Goal: Task Accomplishment & Management: Manage account settings

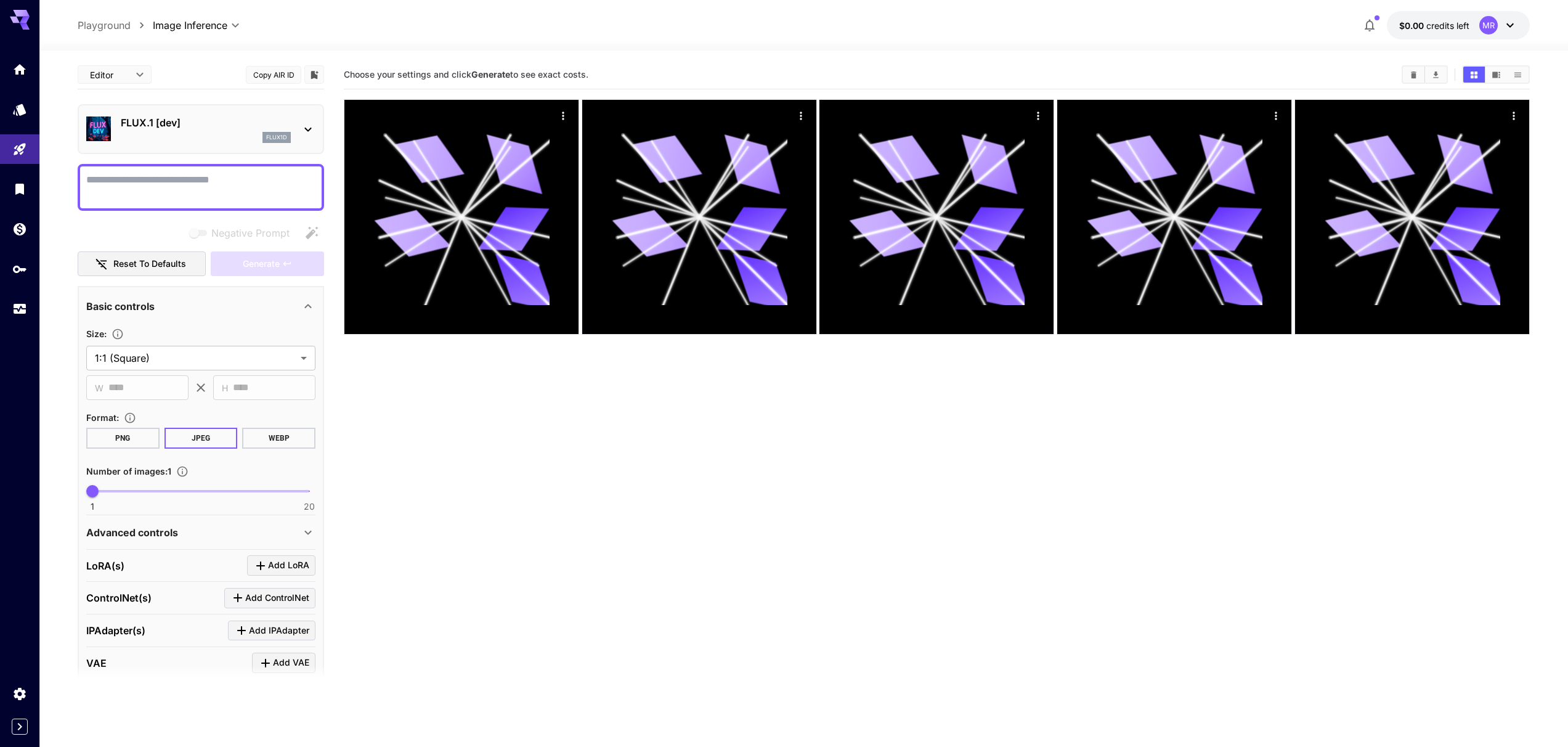
click at [1509, 29] on icon at bounding box center [1510, 25] width 15 height 15
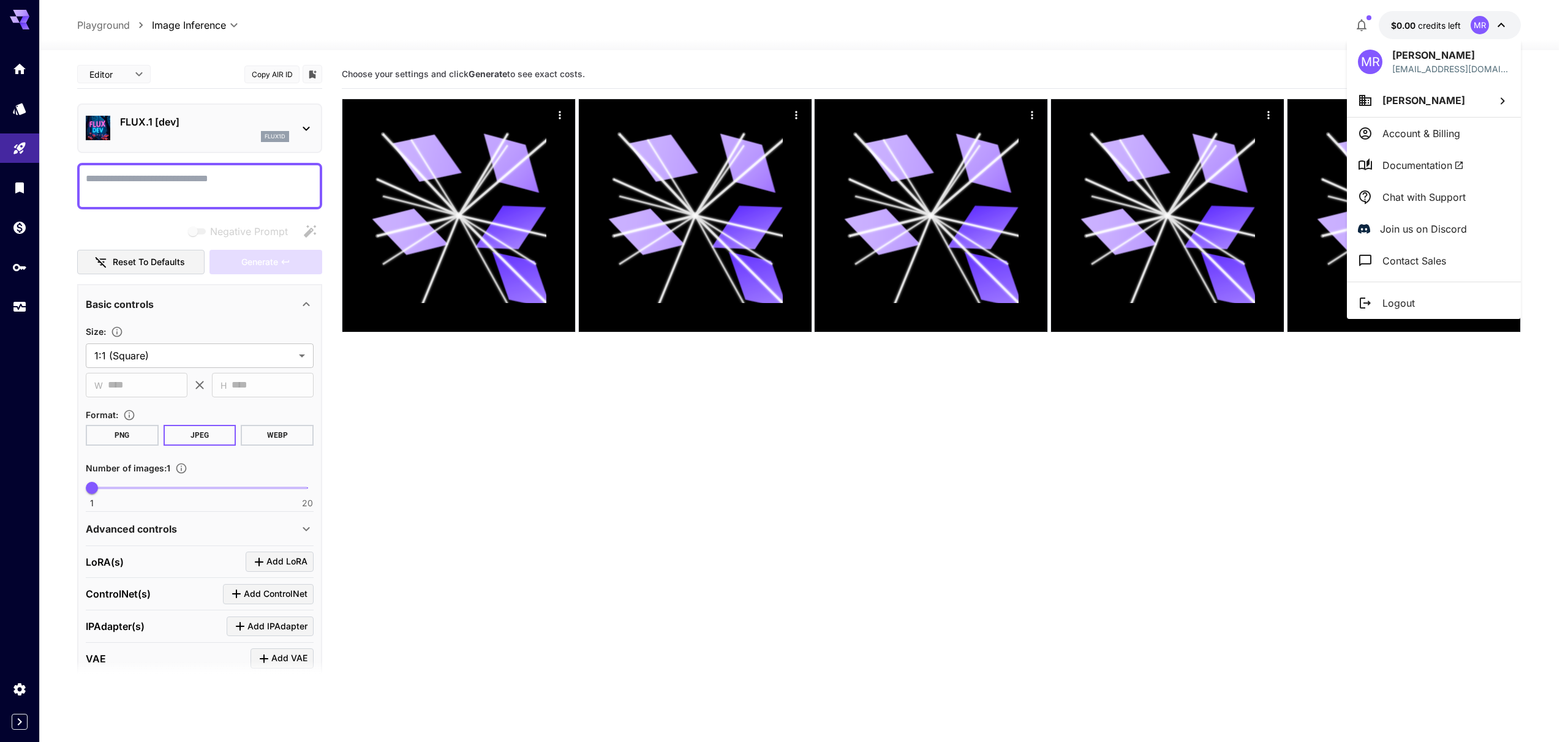
click at [1409, 308] on p "Logout" at bounding box center [1398, 303] width 32 height 15
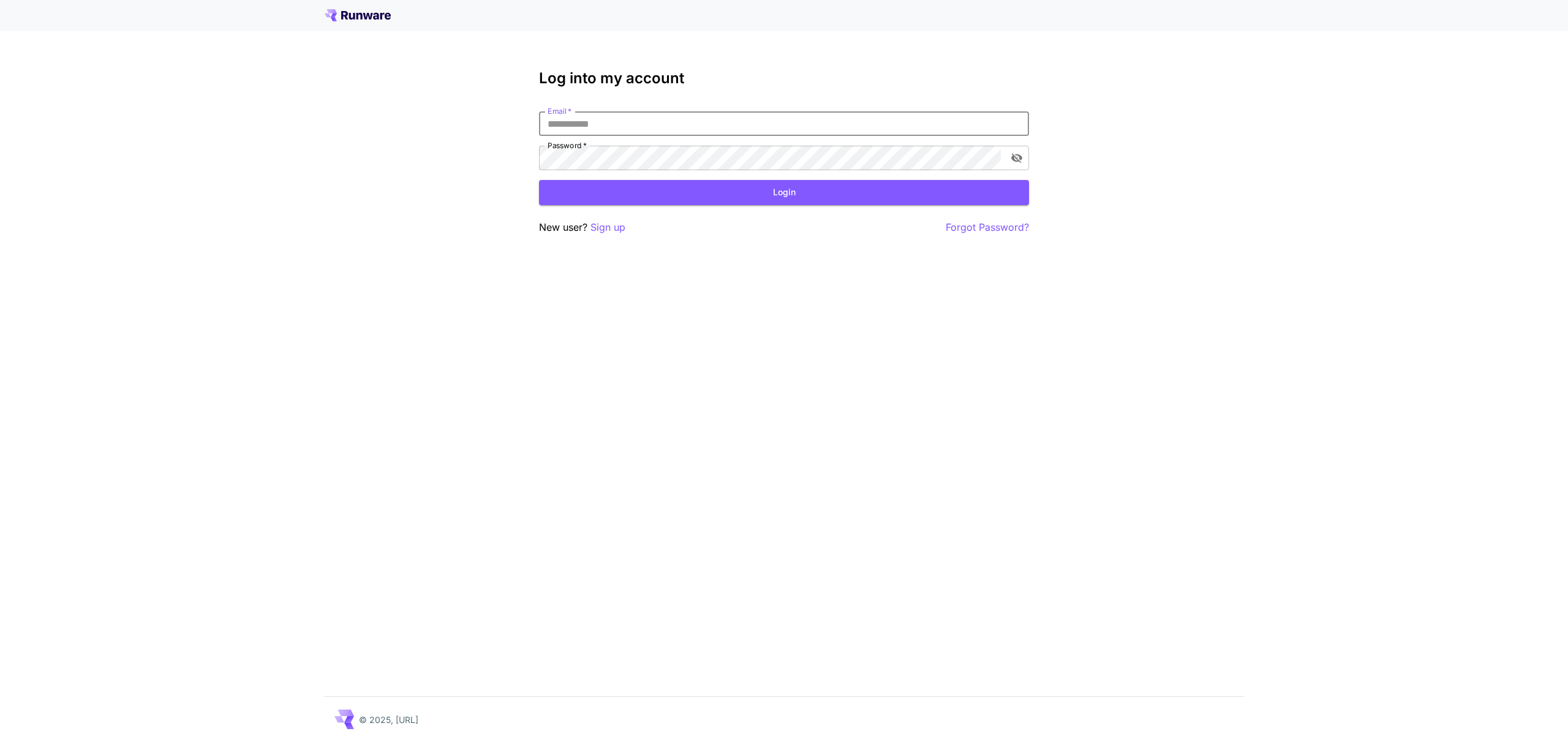
type input "**********"
click button "Login" at bounding box center [784, 192] width 490 height 25
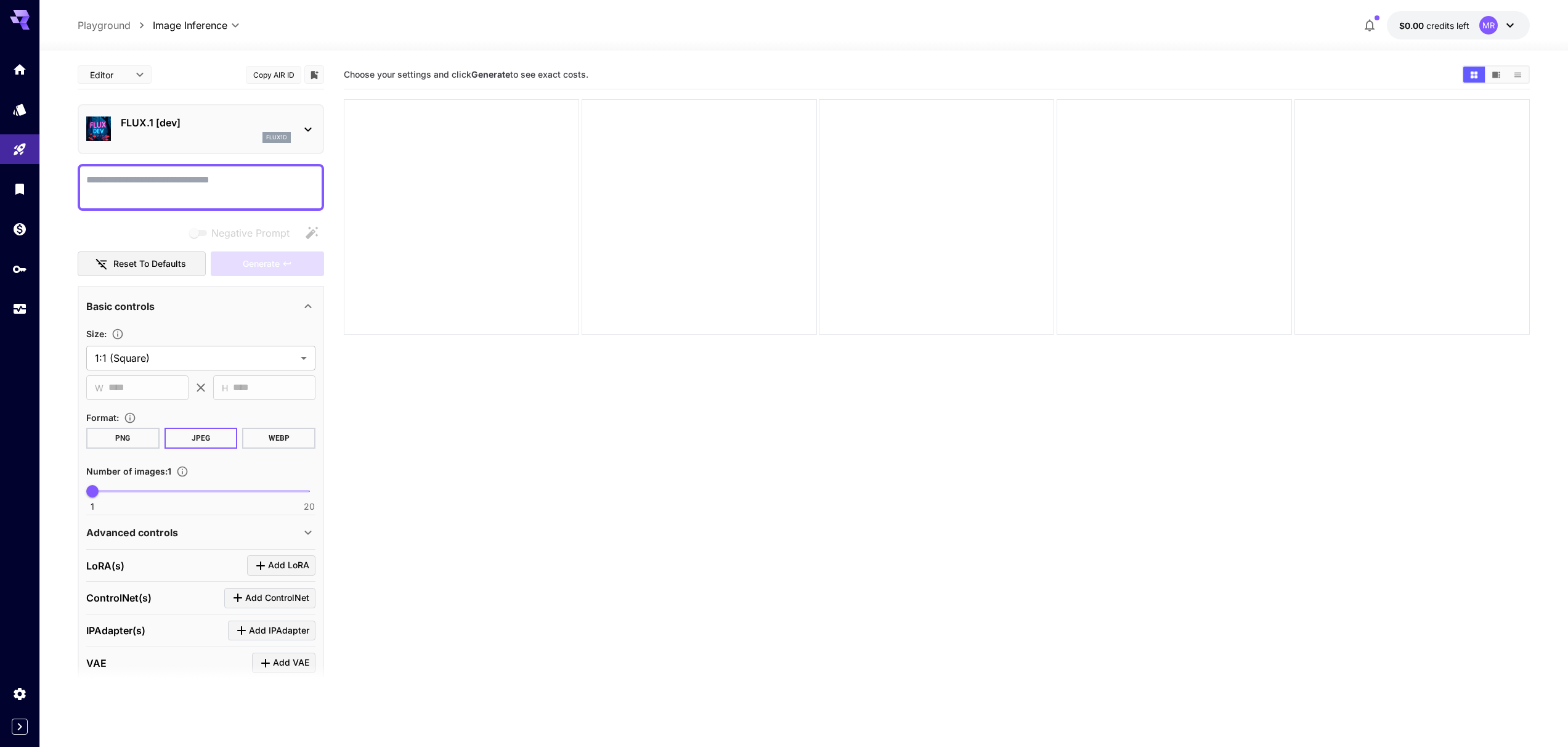
click at [1375, 22] on icon "button" at bounding box center [1369, 25] width 15 height 15
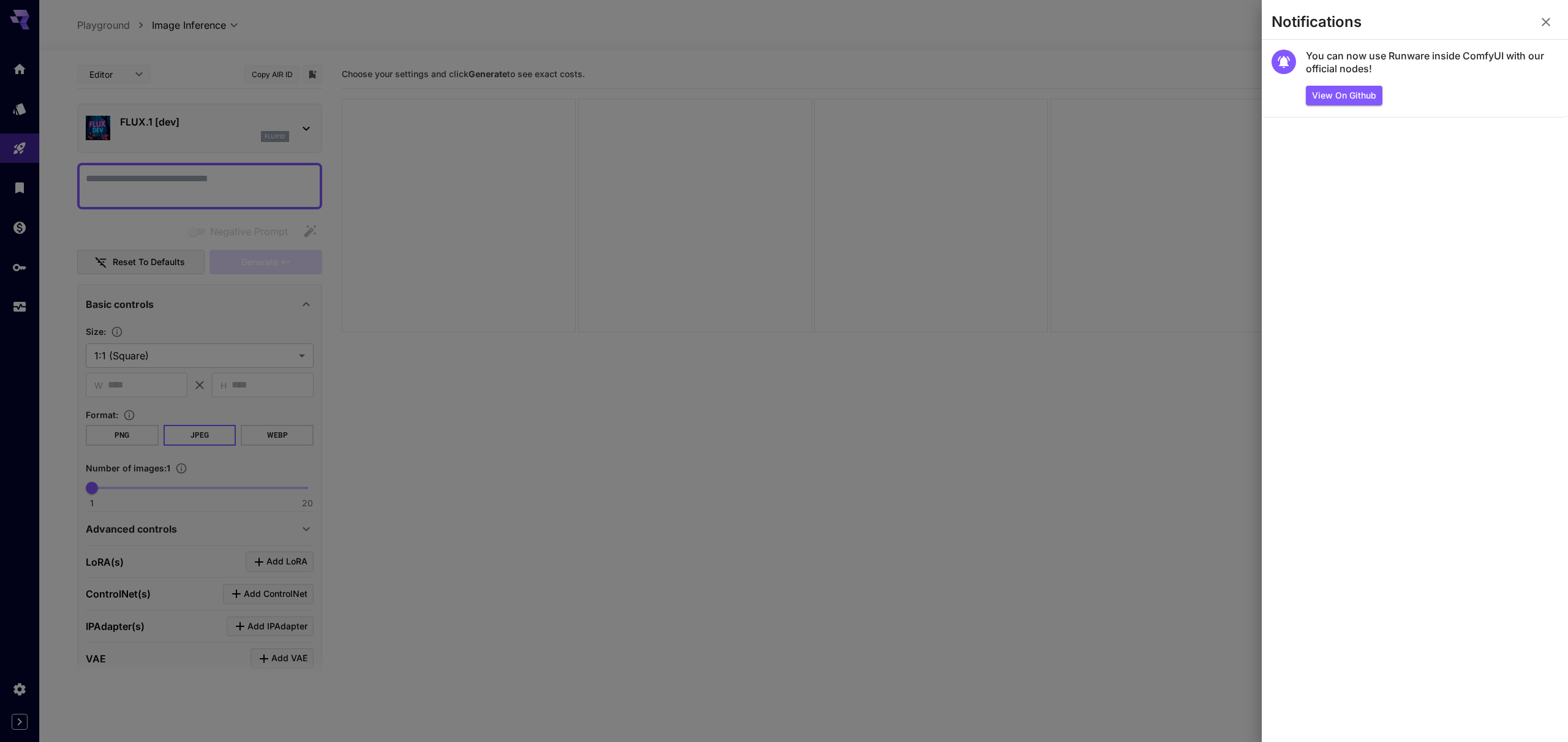
click at [1547, 25] on icon "button" at bounding box center [1546, 22] width 15 height 15
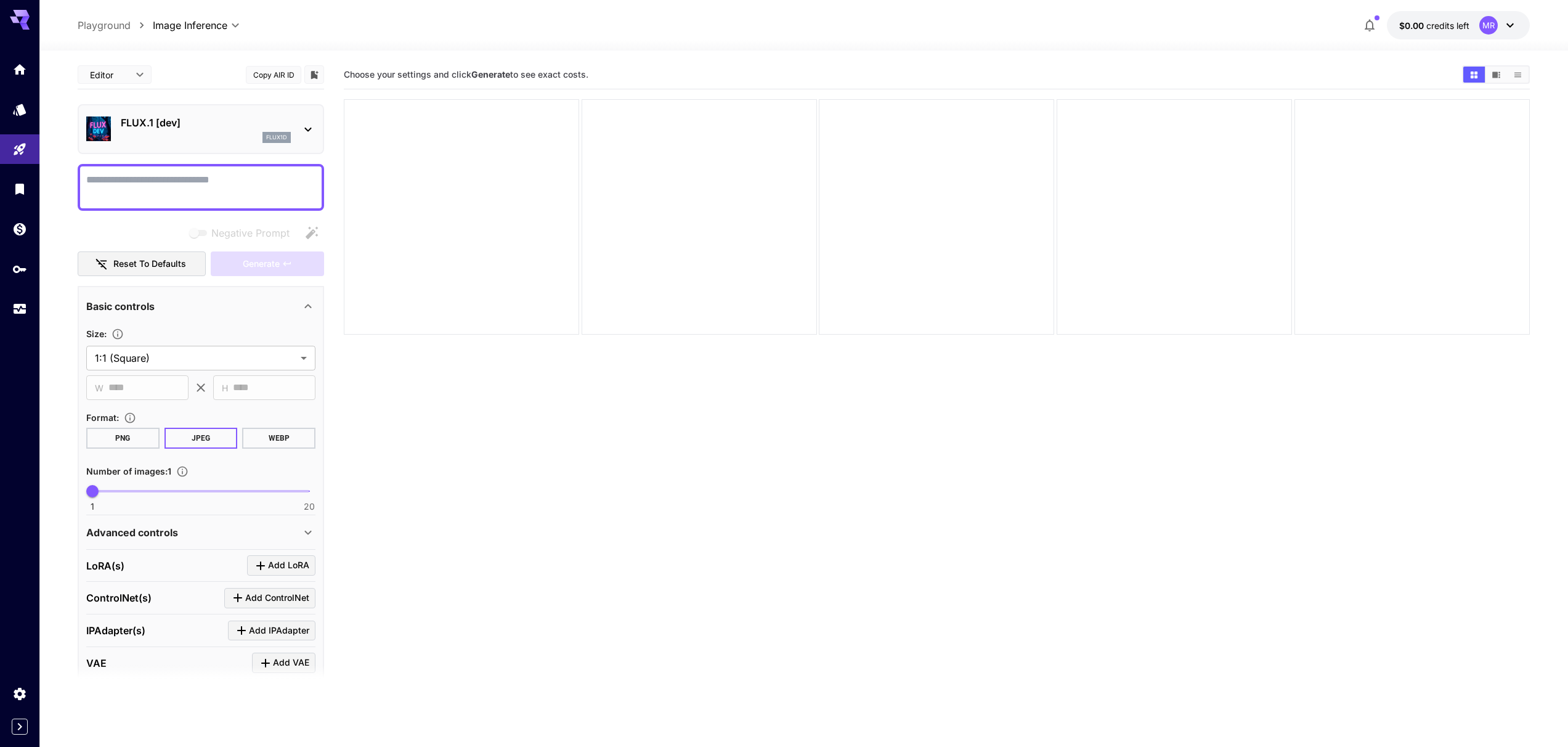
click at [1507, 25] on icon at bounding box center [1510, 25] width 15 height 15
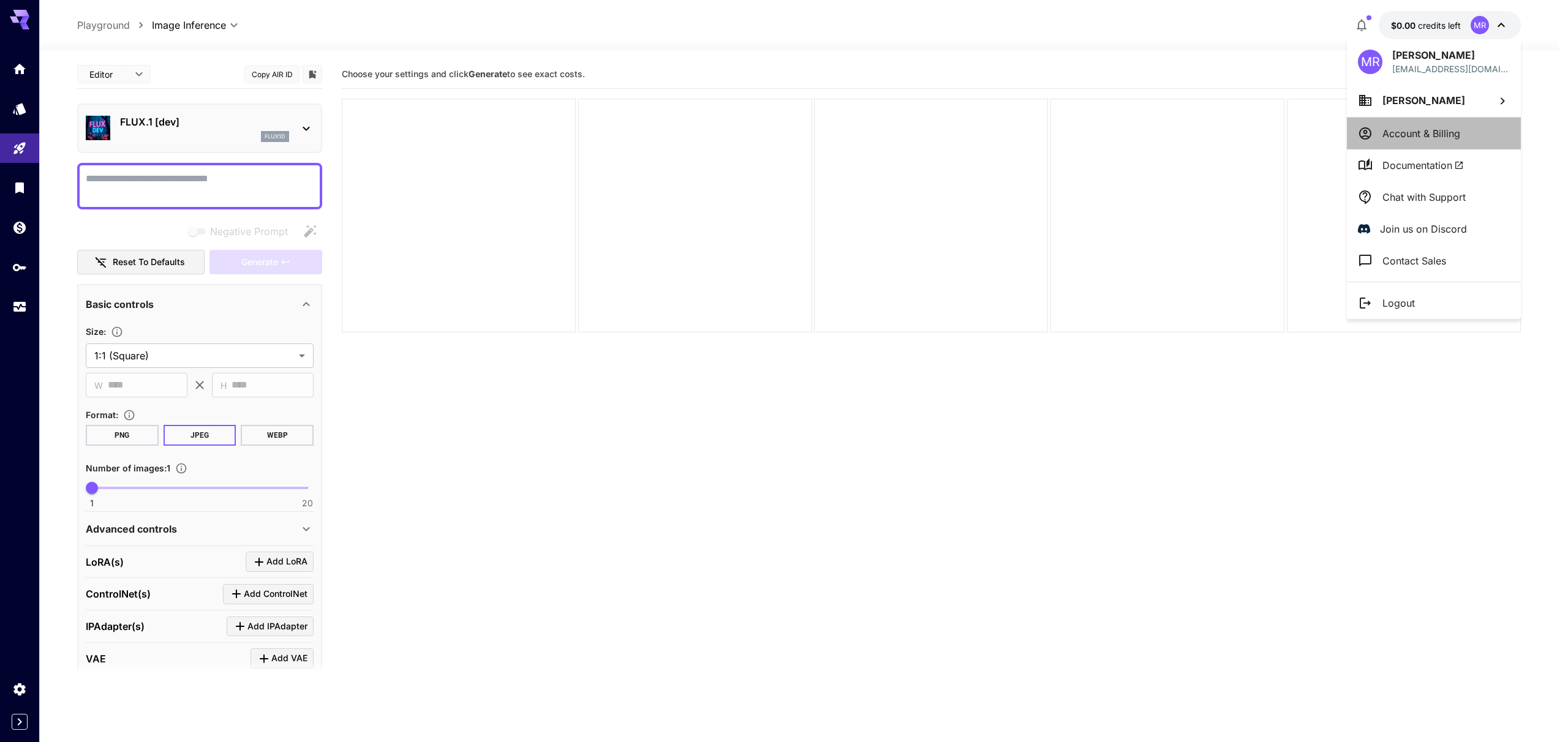
click at [1443, 119] on li "Account & Billing" at bounding box center [1433, 133] width 174 height 32
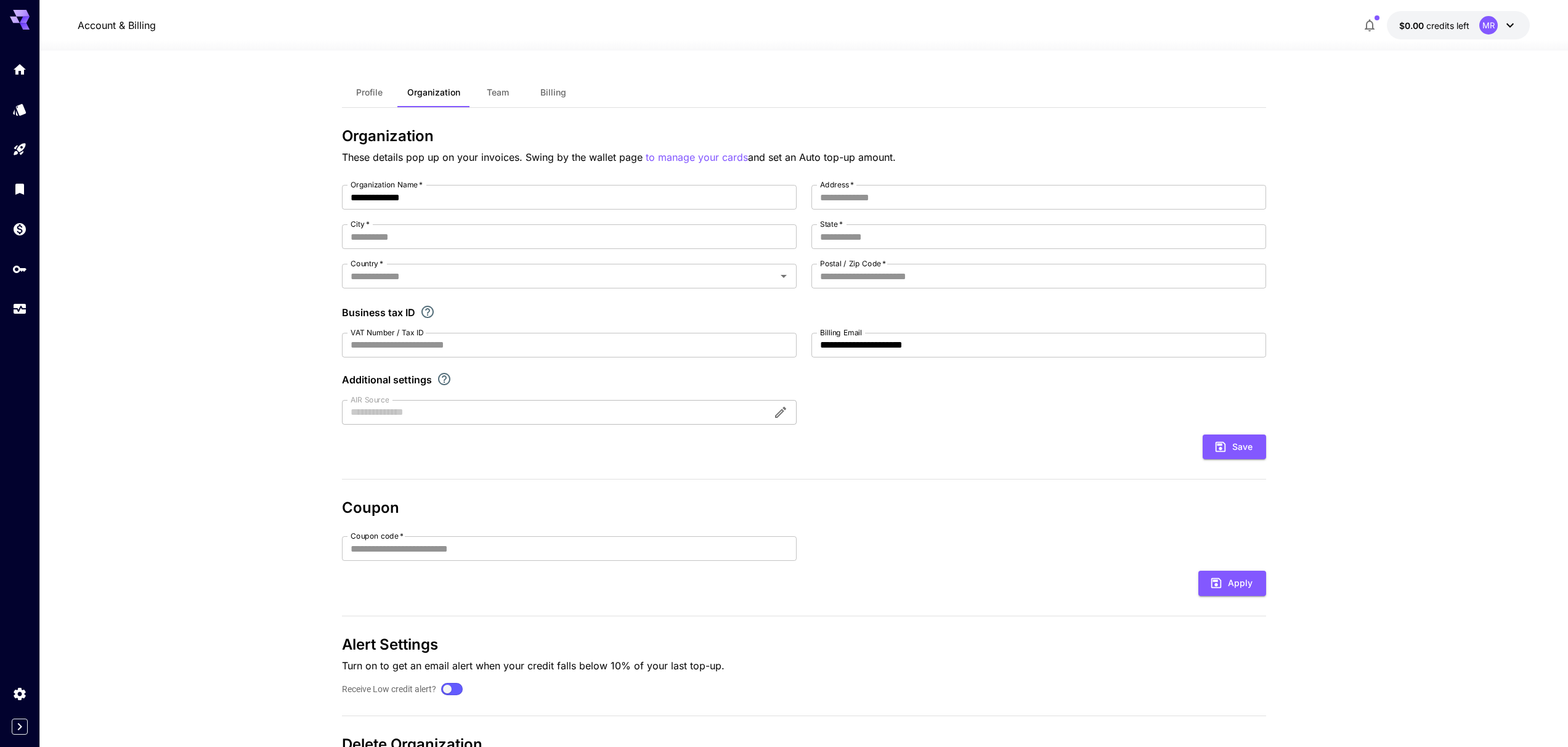
click at [1507, 25] on icon at bounding box center [1510, 25] width 7 height 5
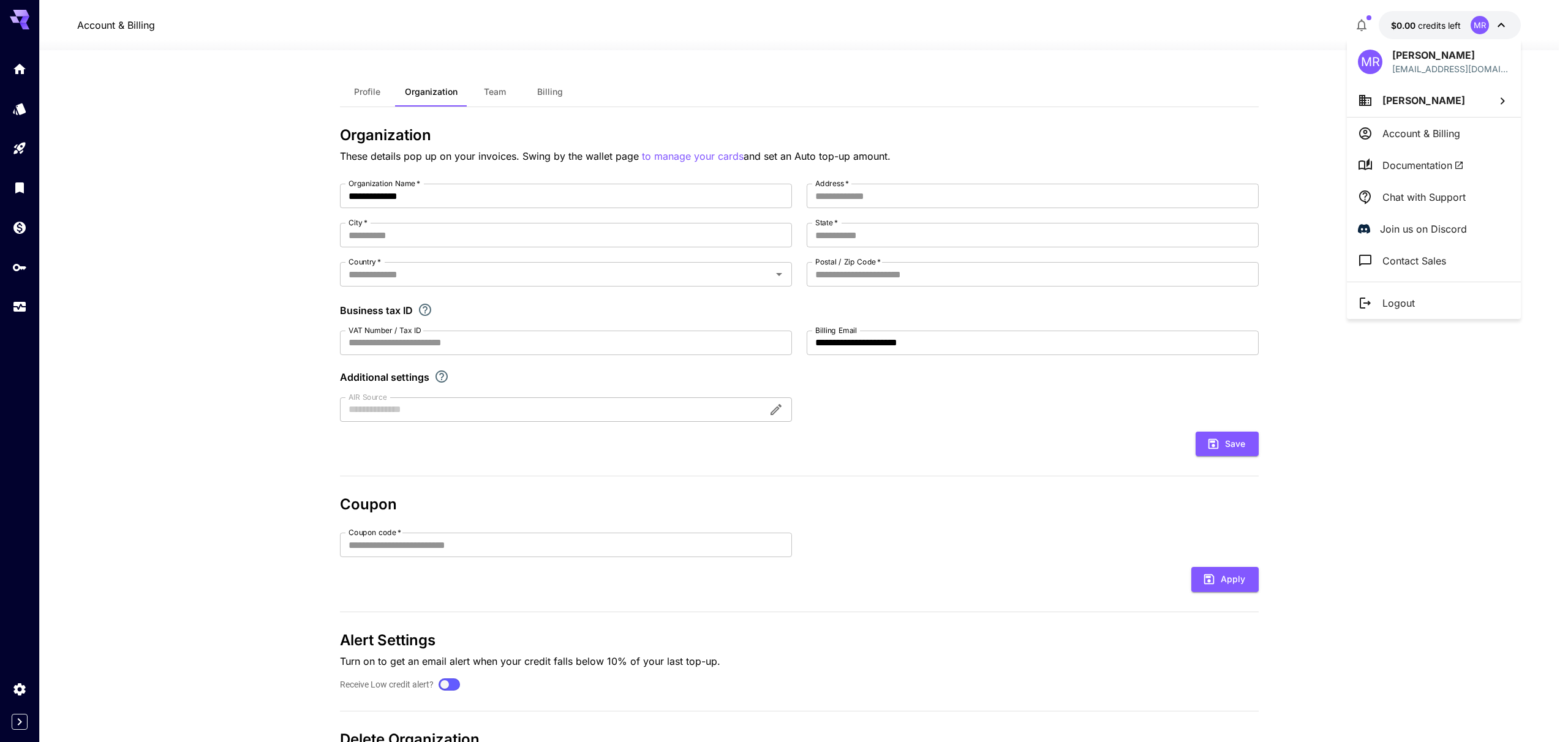
click at [1473, 207] on li "Chat with Support" at bounding box center [1433, 197] width 174 height 32
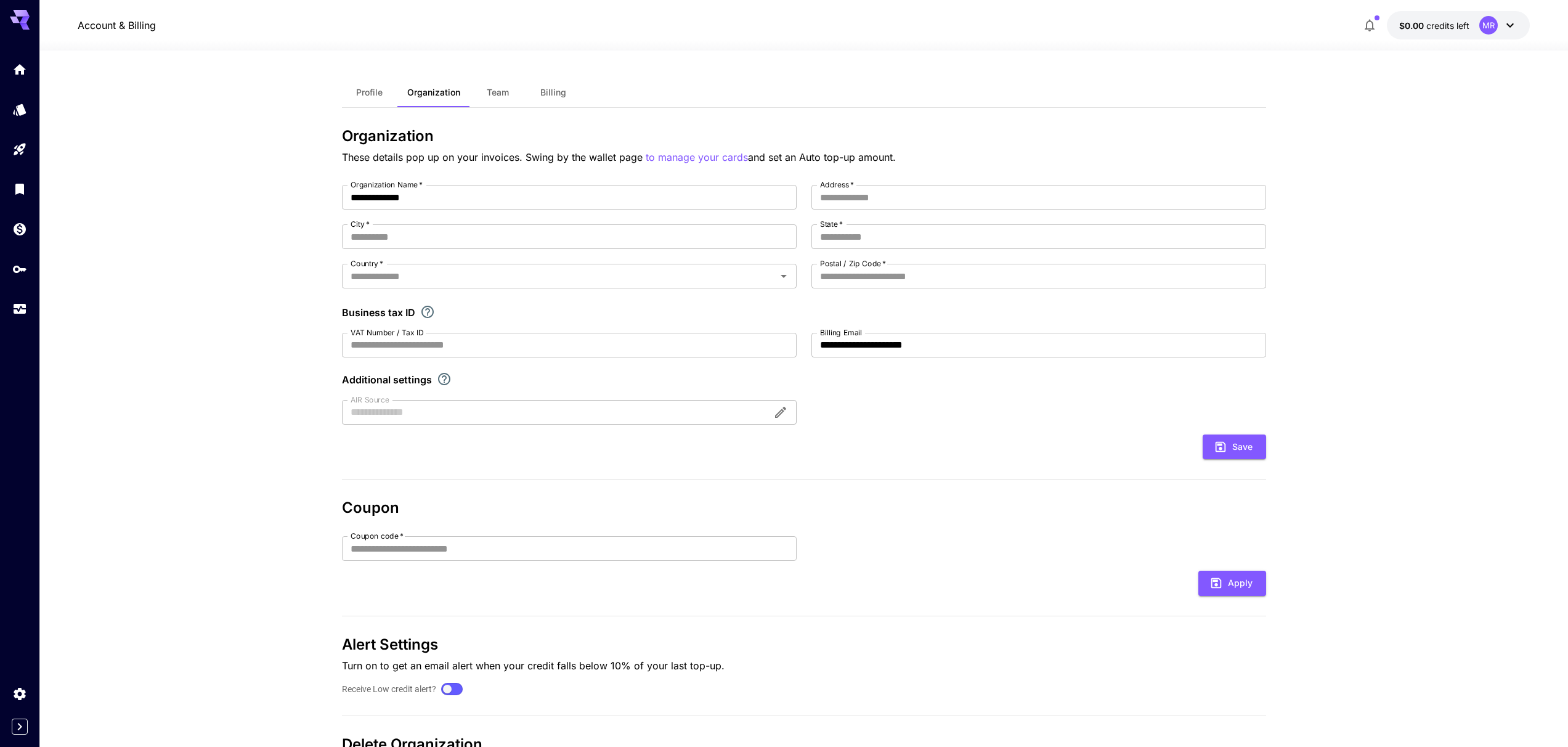
click at [494, 103] on button "Team" at bounding box center [498, 93] width 56 height 30
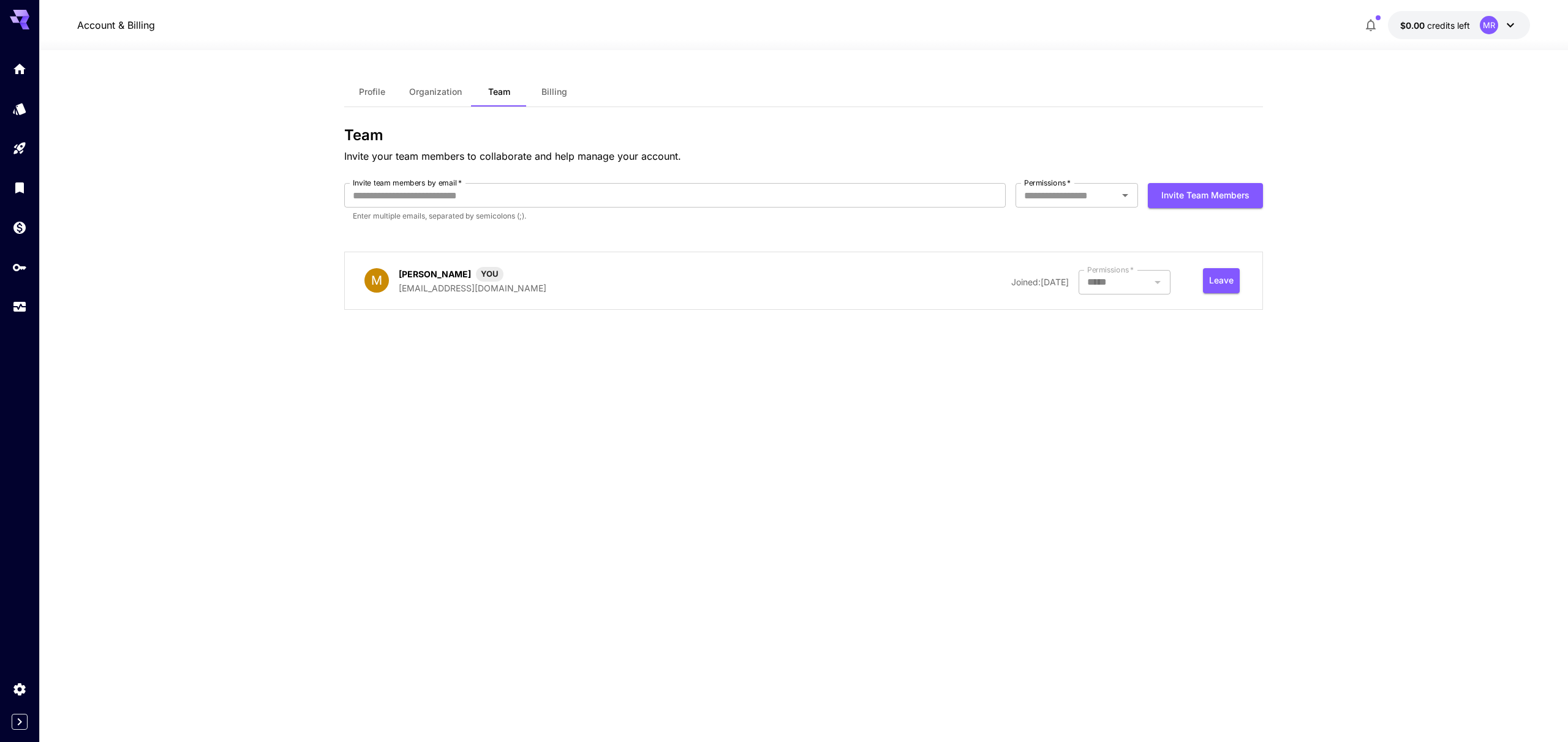
click at [1136, 279] on div at bounding box center [1125, 282] width 92 height 25
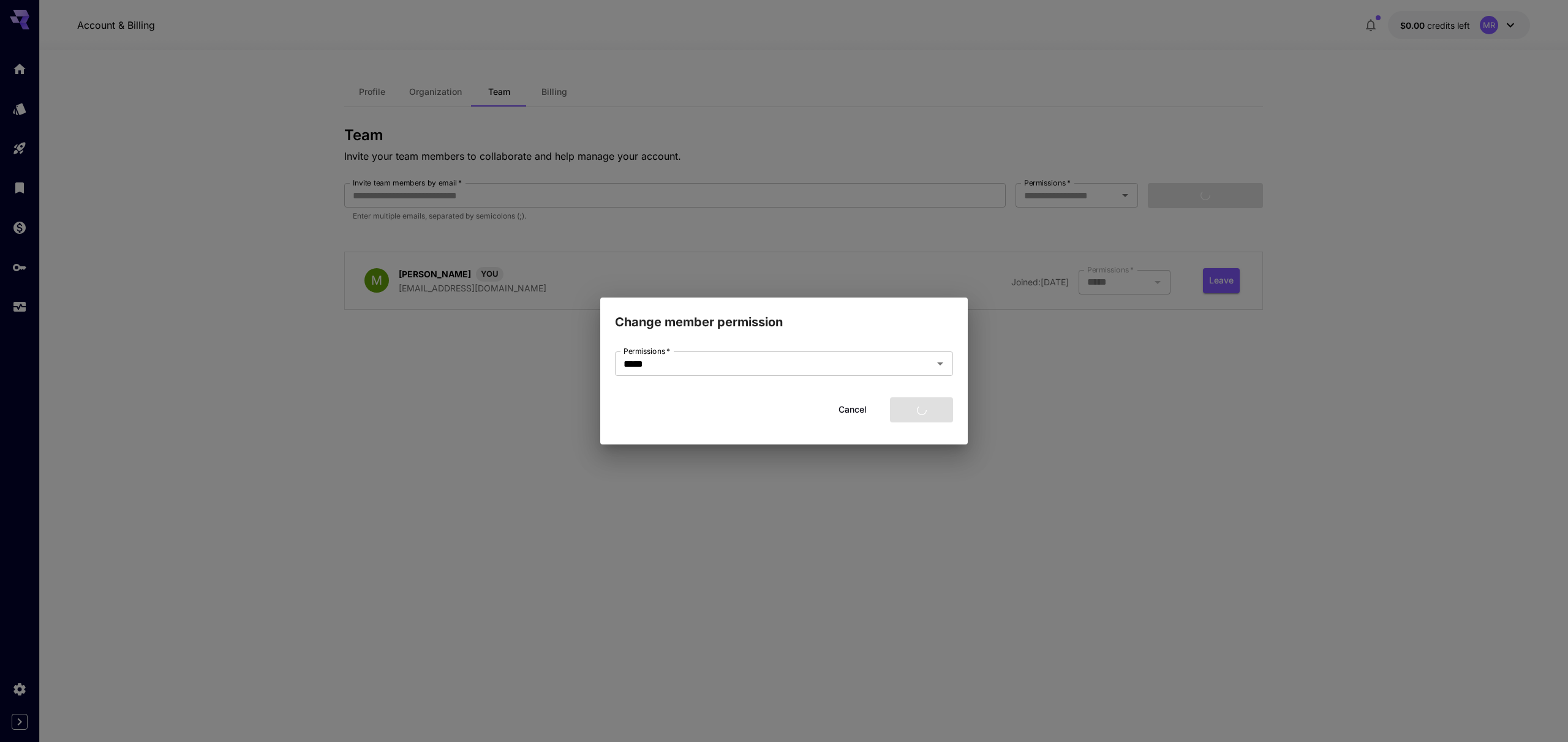
click at [893, 383] on form "Permissions   * ***** Permissions   * Cancel Save" at bounding box center [784, 386] width 338 height 71
click at [888, 379] on form "Permissions   * ***** Permissions   * Cancel Save" at bounding box center [784, 386] width 338 height 71
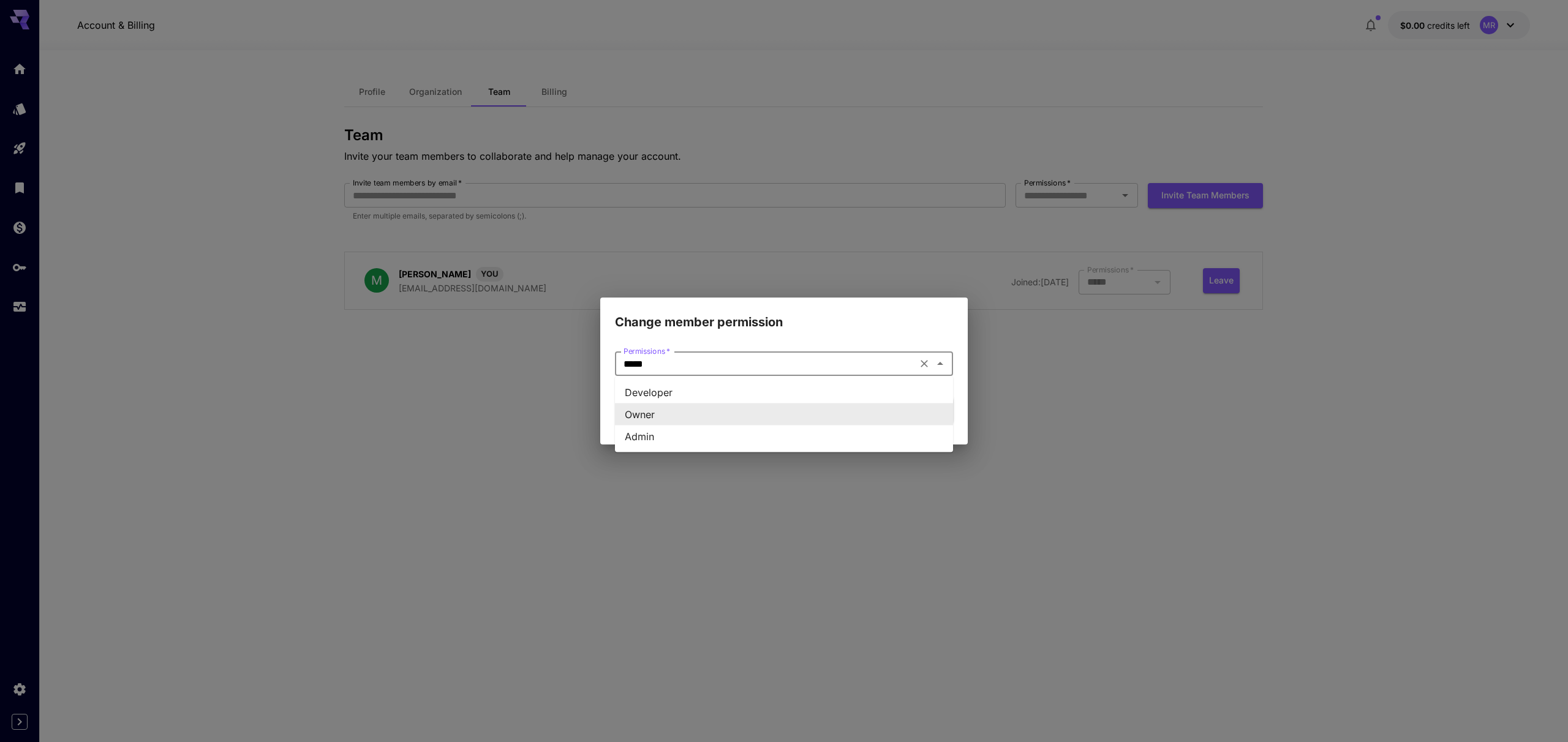
click at [887, 371] on input "*****" at bounding box center [766, 363] width 294 height 17
click at [892, 336] on div "Permissions   * ***** Permissions   * Cancel Save" at bounding box center [784, 388] width 368 height 113
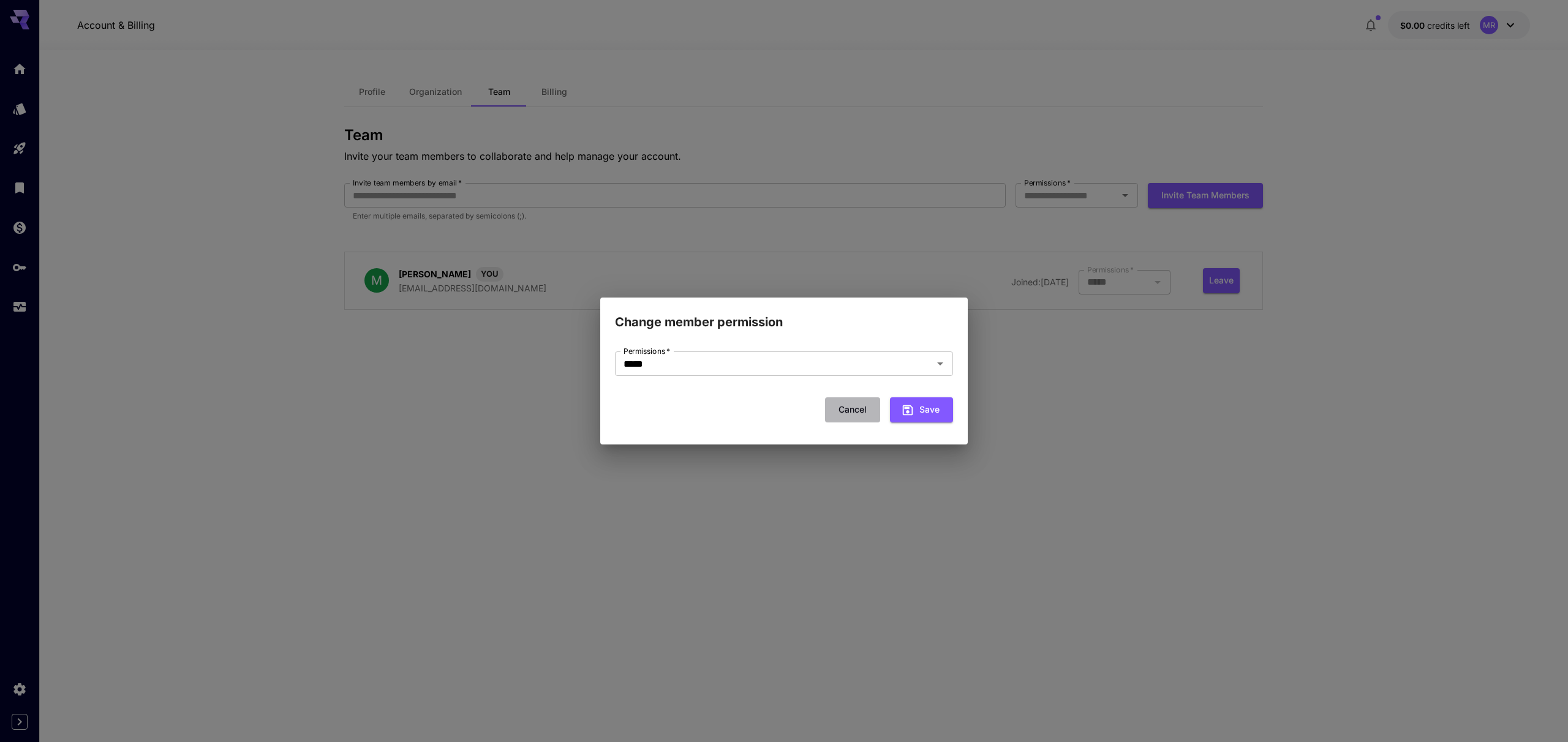
click at [856, 405] on button "Cancel" at bounding box center [853, 409] width 55 height 25
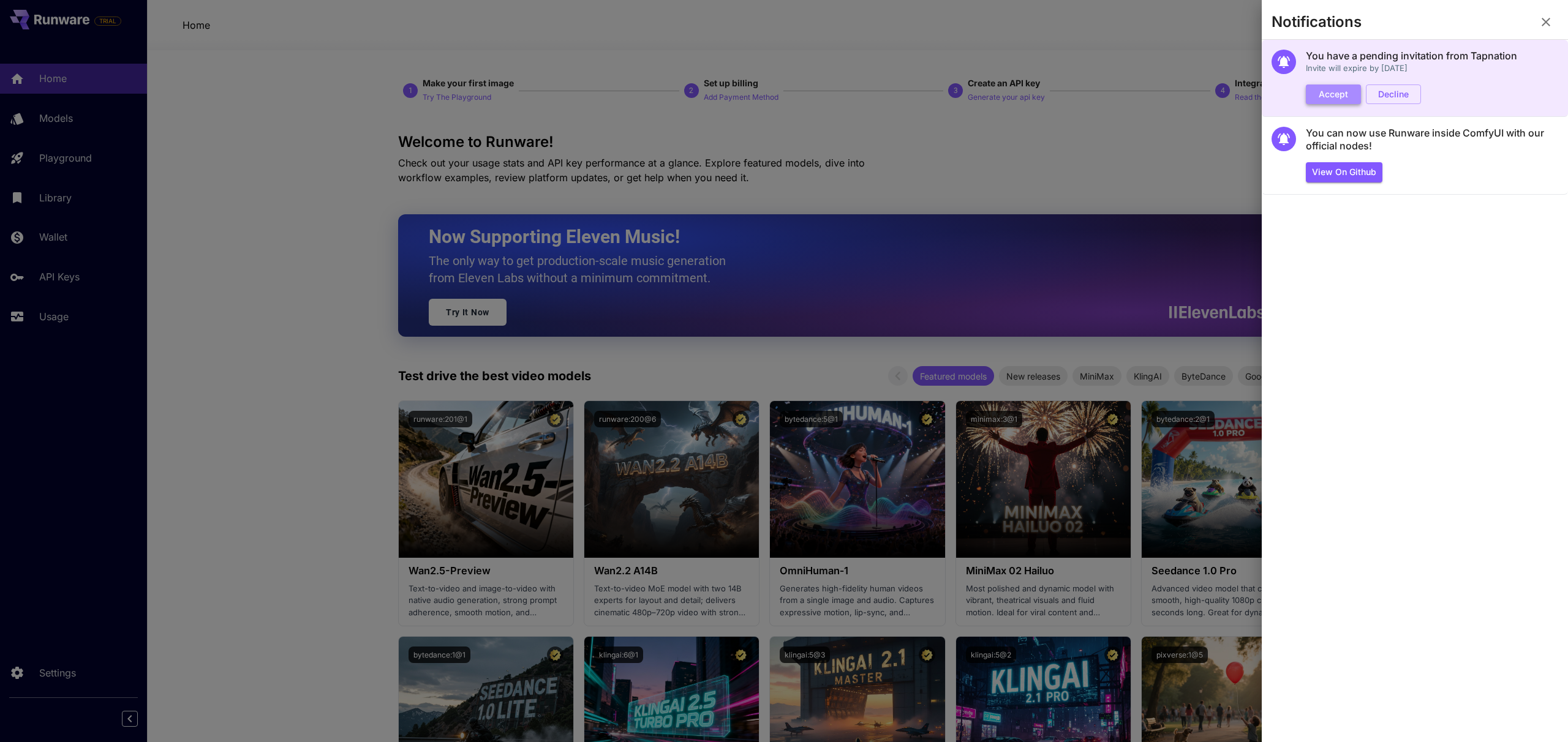
click at [1310, 100] on button "Accept" at bounding box center [1333, 95] width 55 height 20
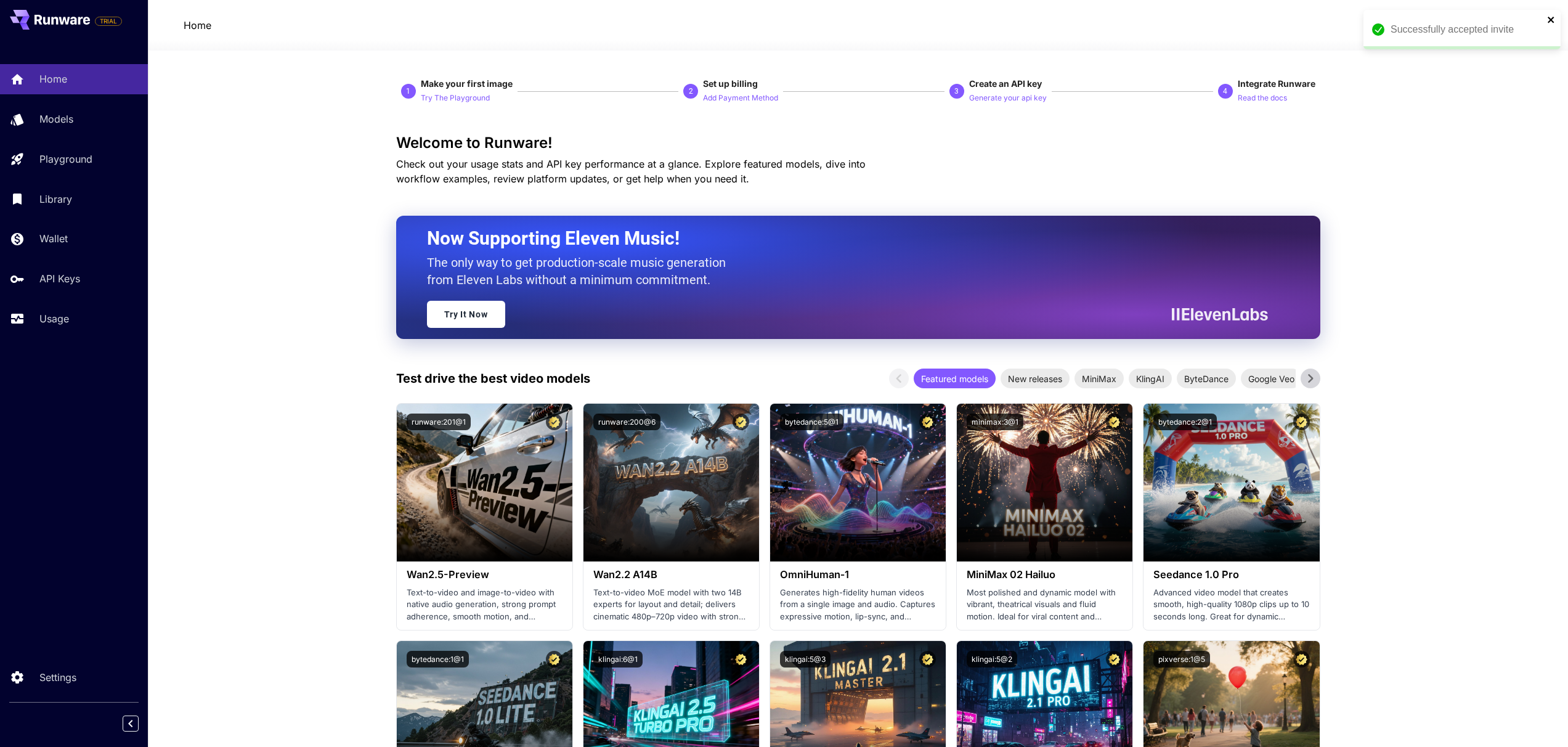
click at [1549, 19] on icon "close" at bounding box center [1550, 19] width 8 height 10
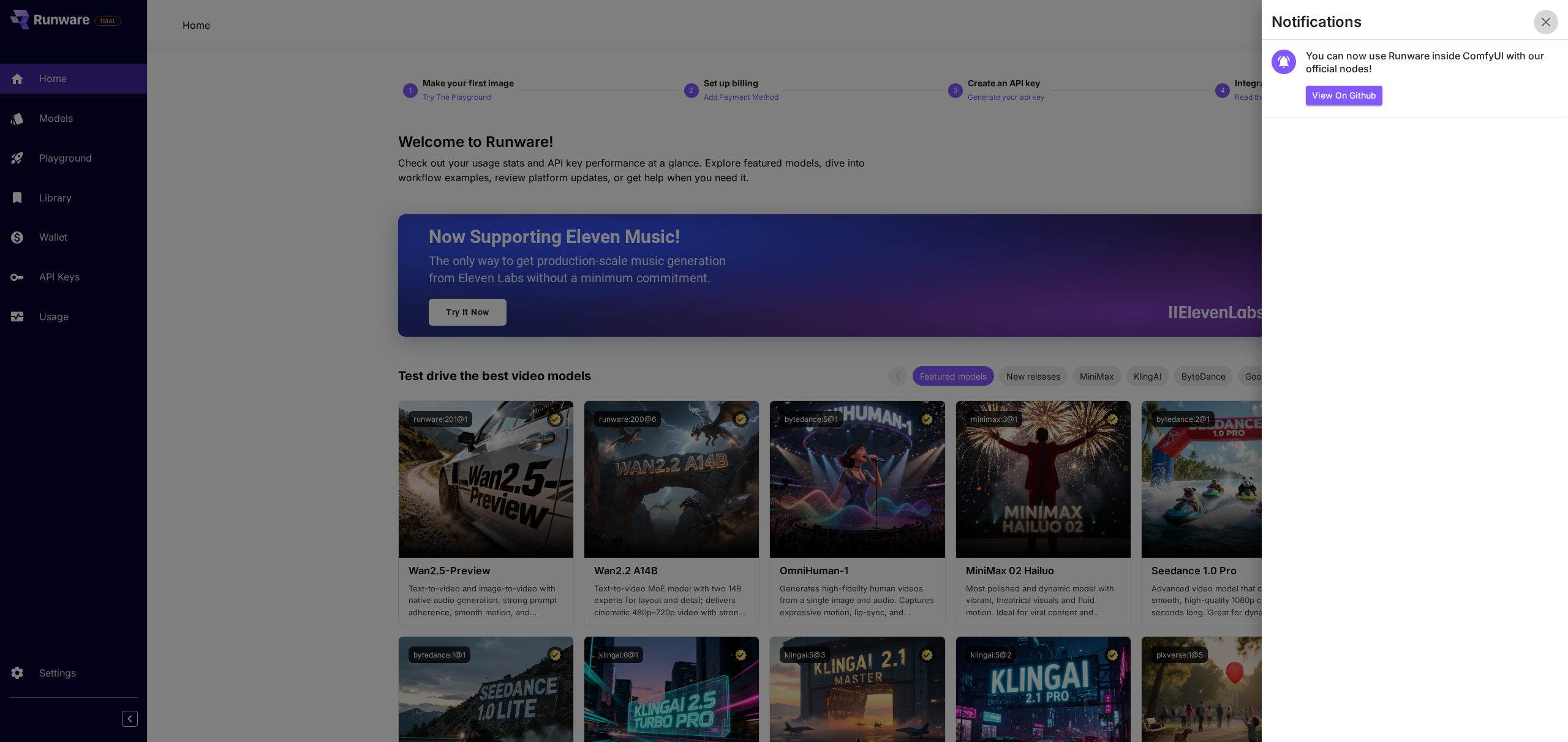
click at [1541, 27] on icon "button" at bounding box center [1546, 22] width 15 height 15
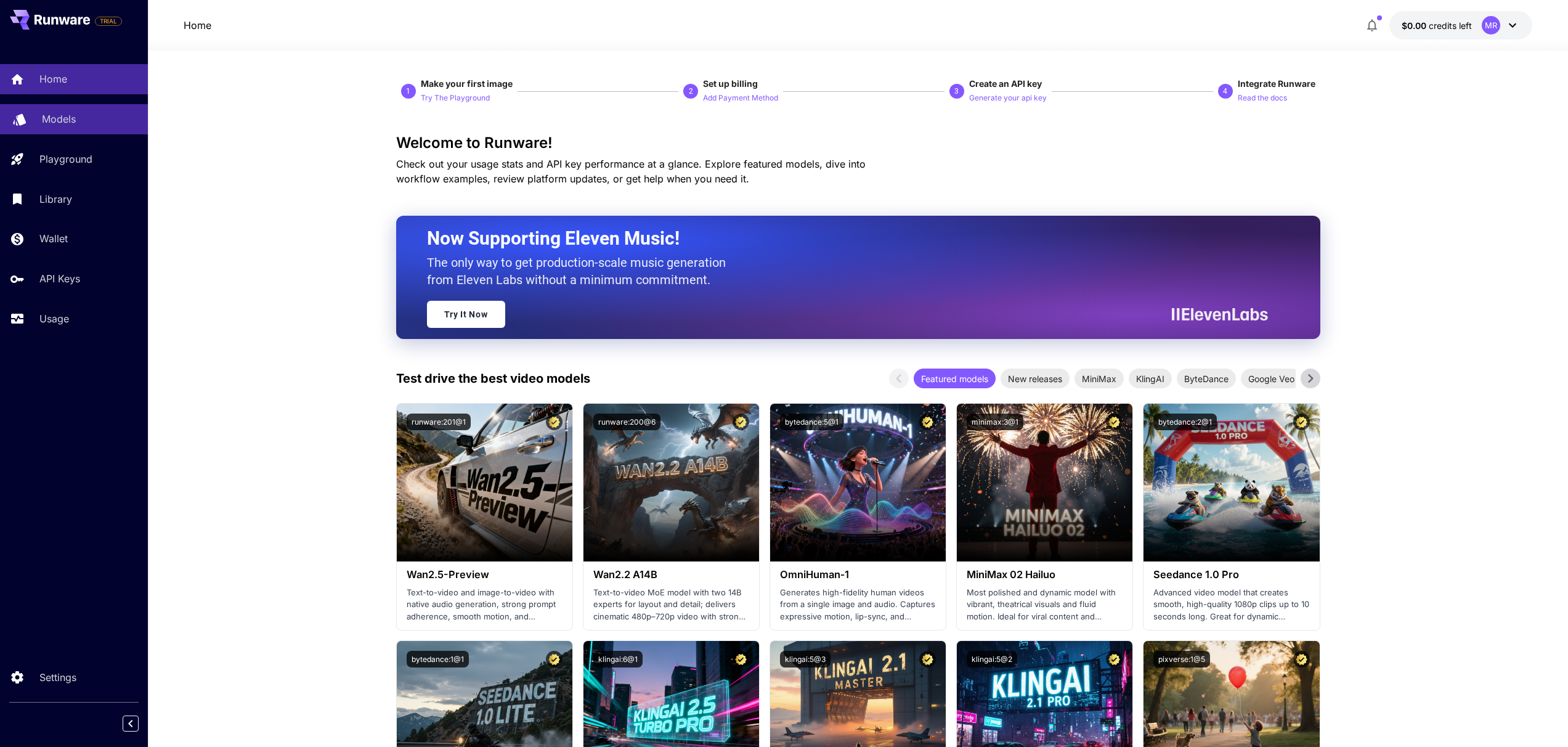
click at [84, 122] on div "Models" at bounding box center [90, 119] width 96 height 15
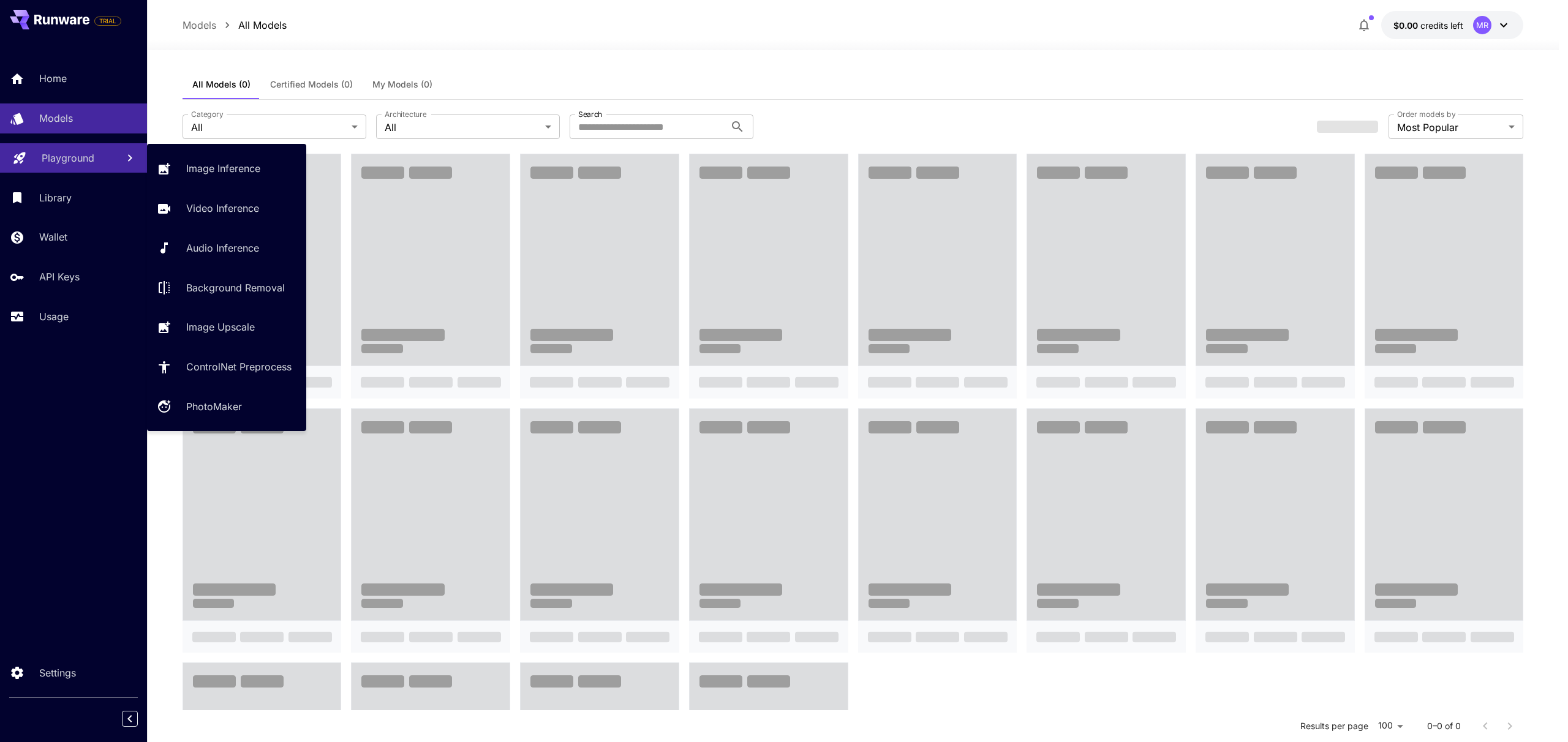
click at [77, 167] on link "Playground" at bounding box center [74, 158] width 147 height 30
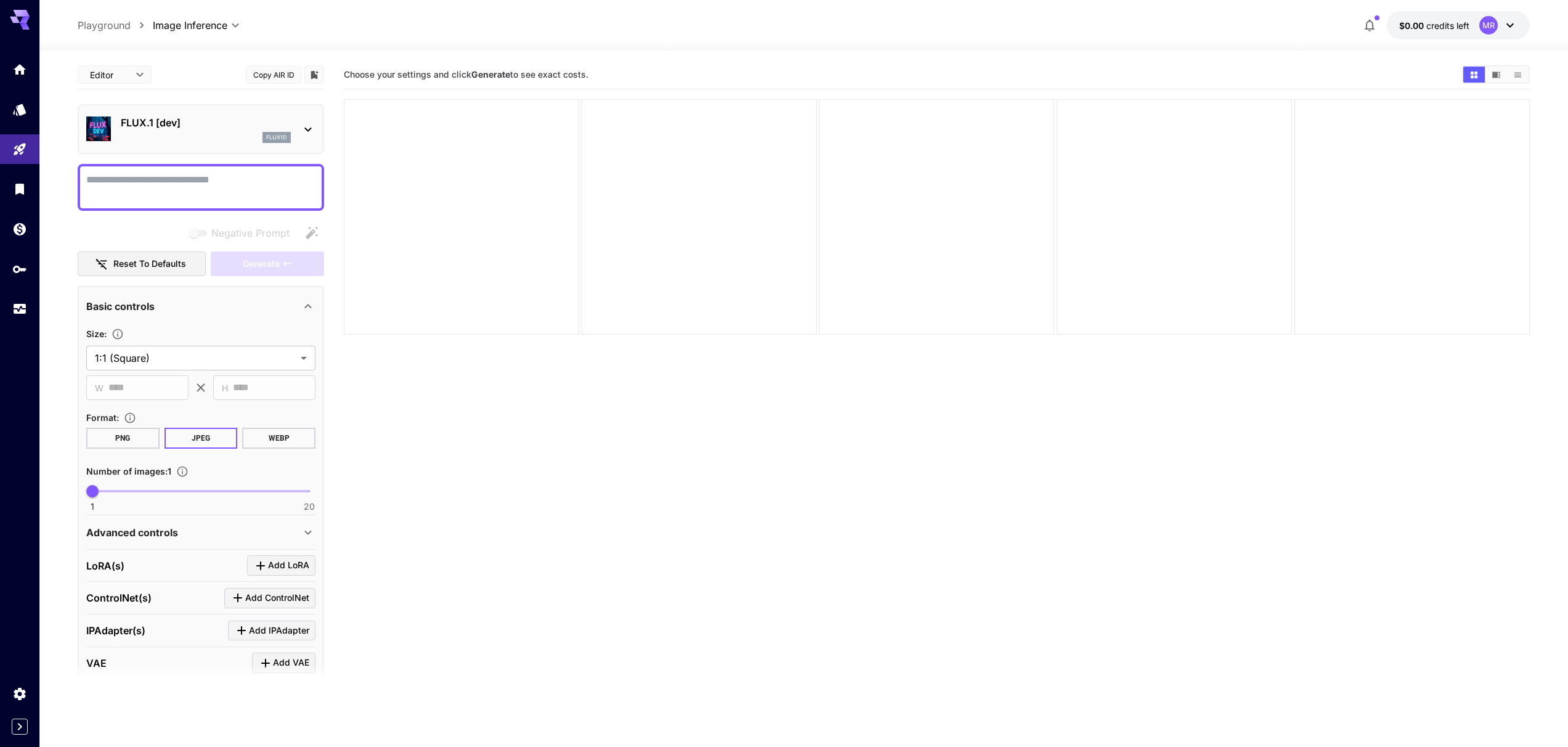
click at [1513, 21] on icon at bounding box center [1510, 25] width 15 height 15
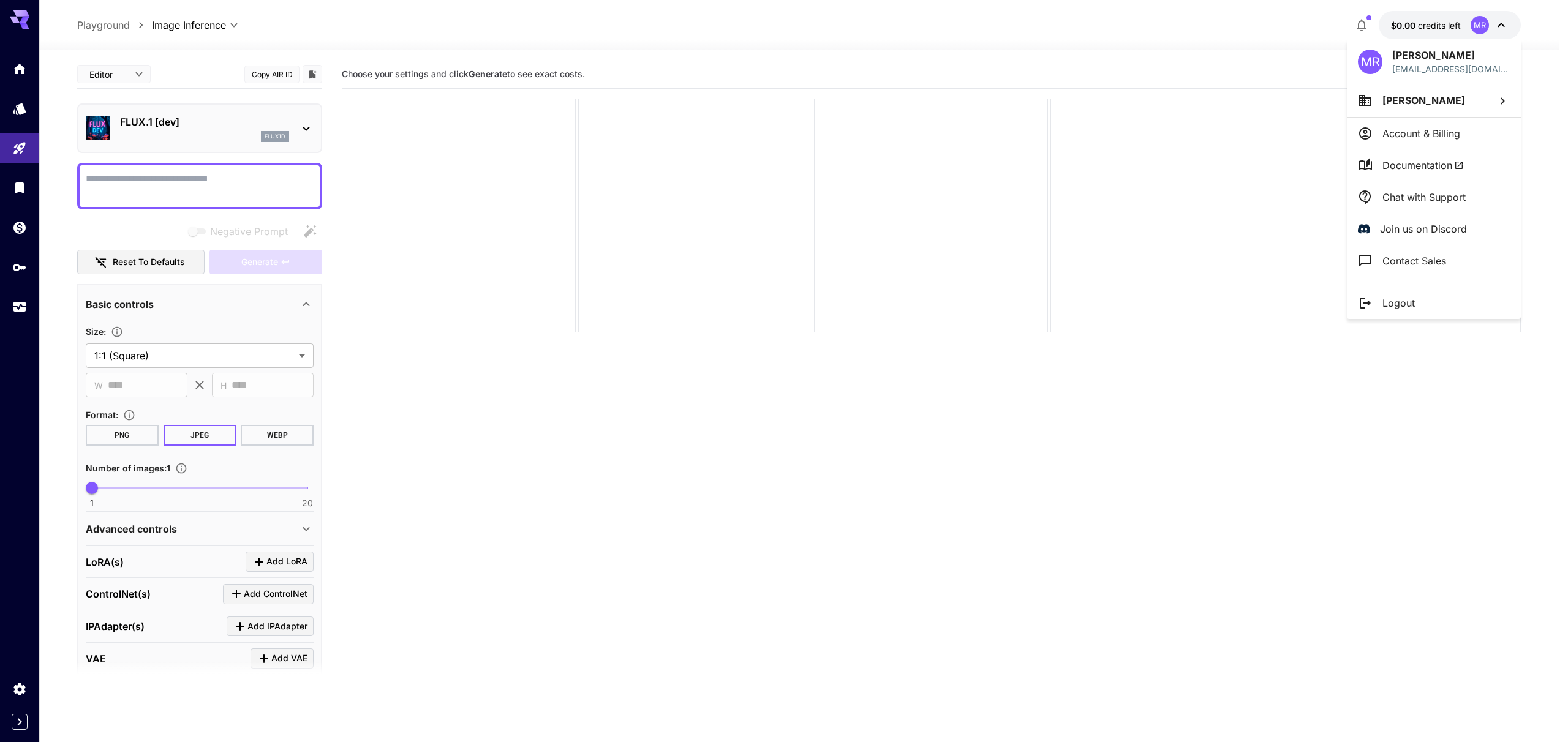
click at [1328, 376] on div at bounding box center [784, 371] width 1568 height 742
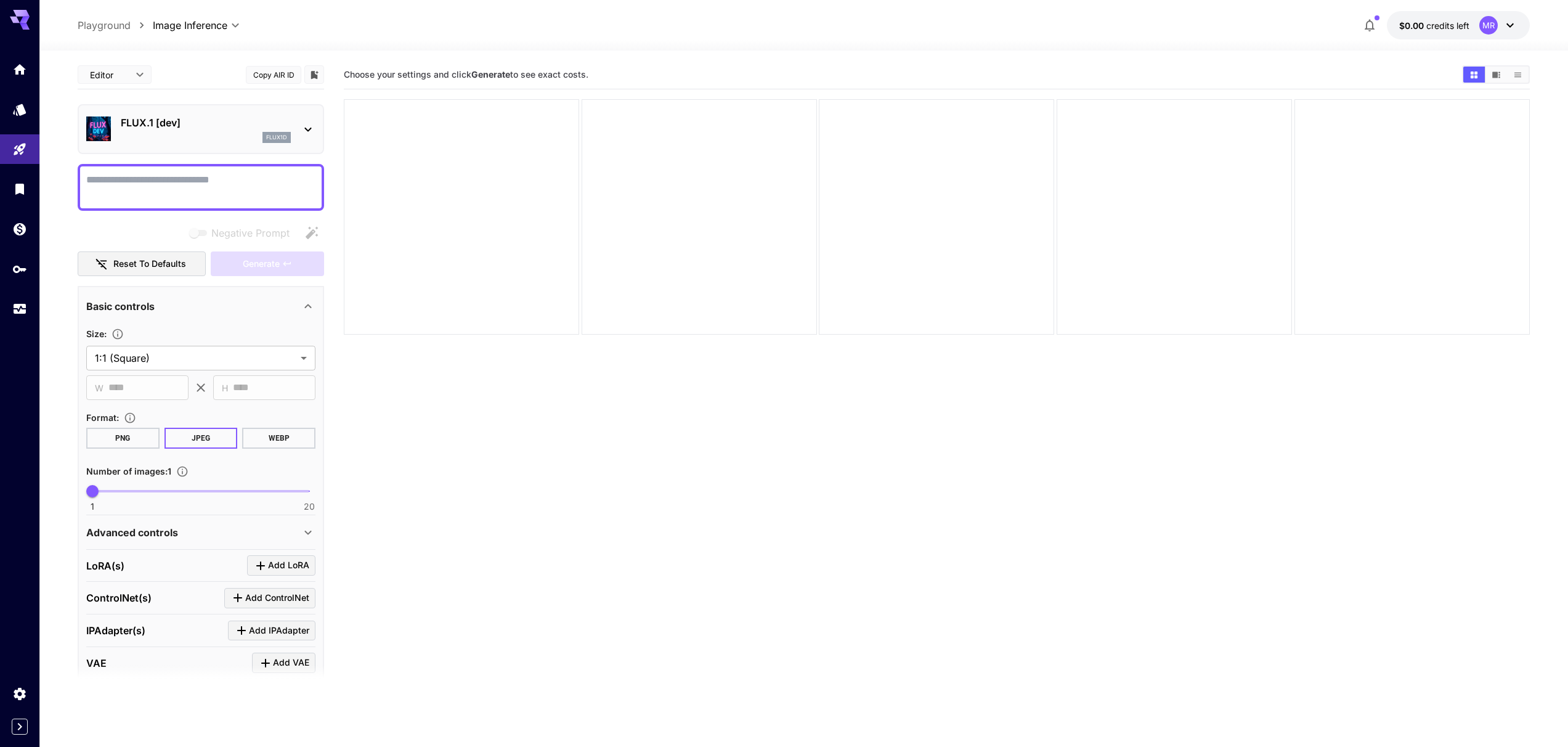
click at [1512, 25] on icon at bounding box center [1510, 25] width 15 height 15
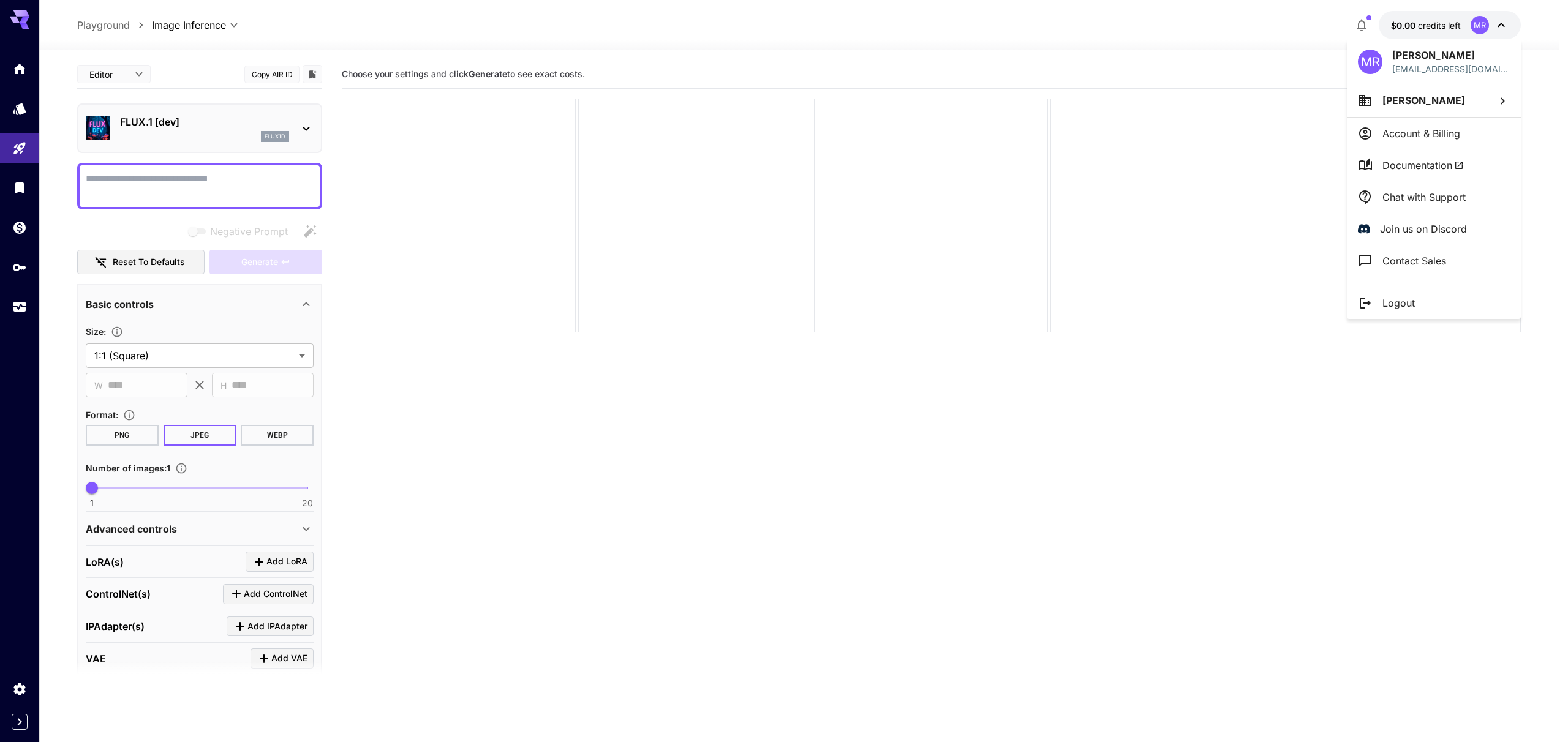
click at [1365, 24] on div at bounding box center [784, 371] width 1568 height 742
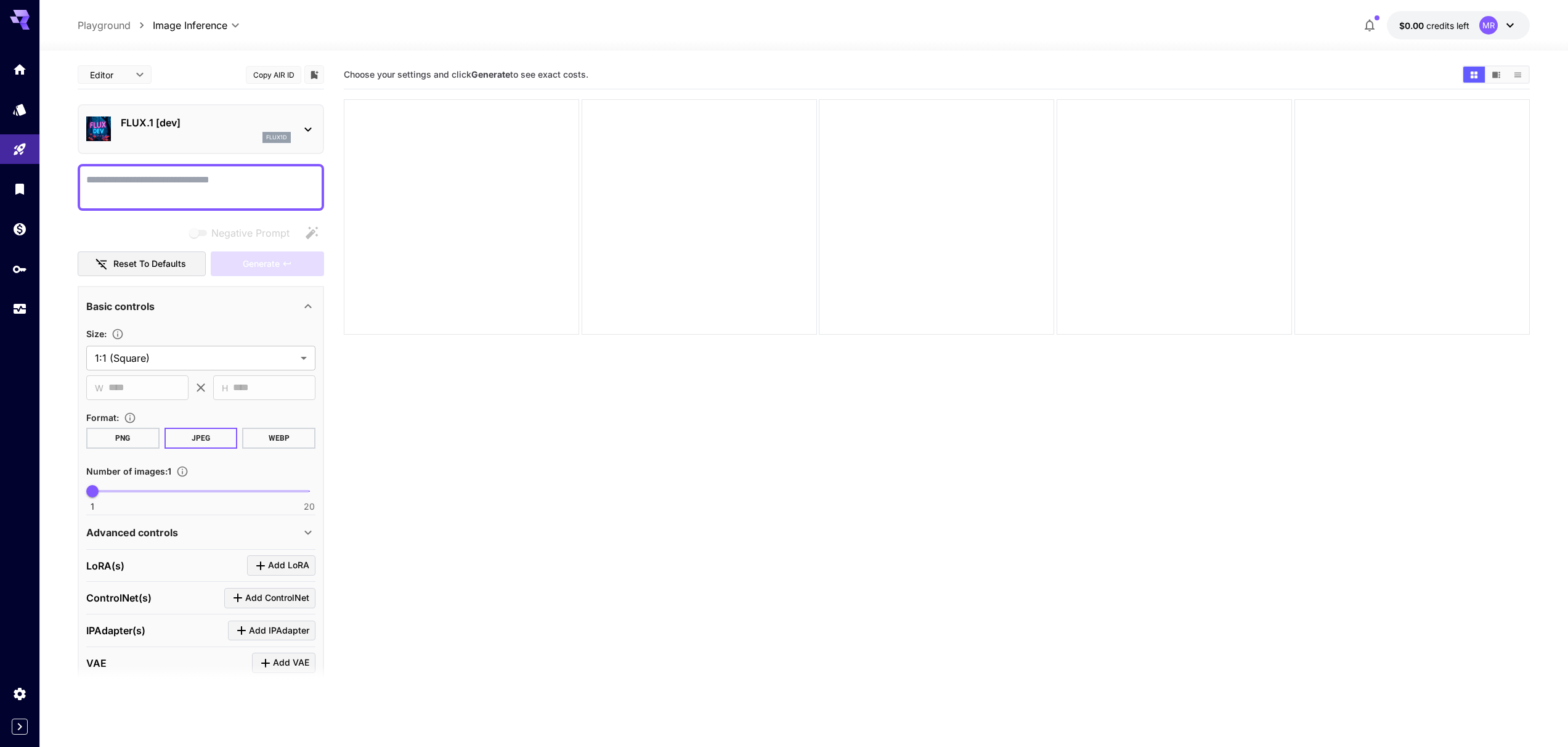
click at [1367, 25] on icon "button" at bounding box center [1369, 25] width 15 height 15
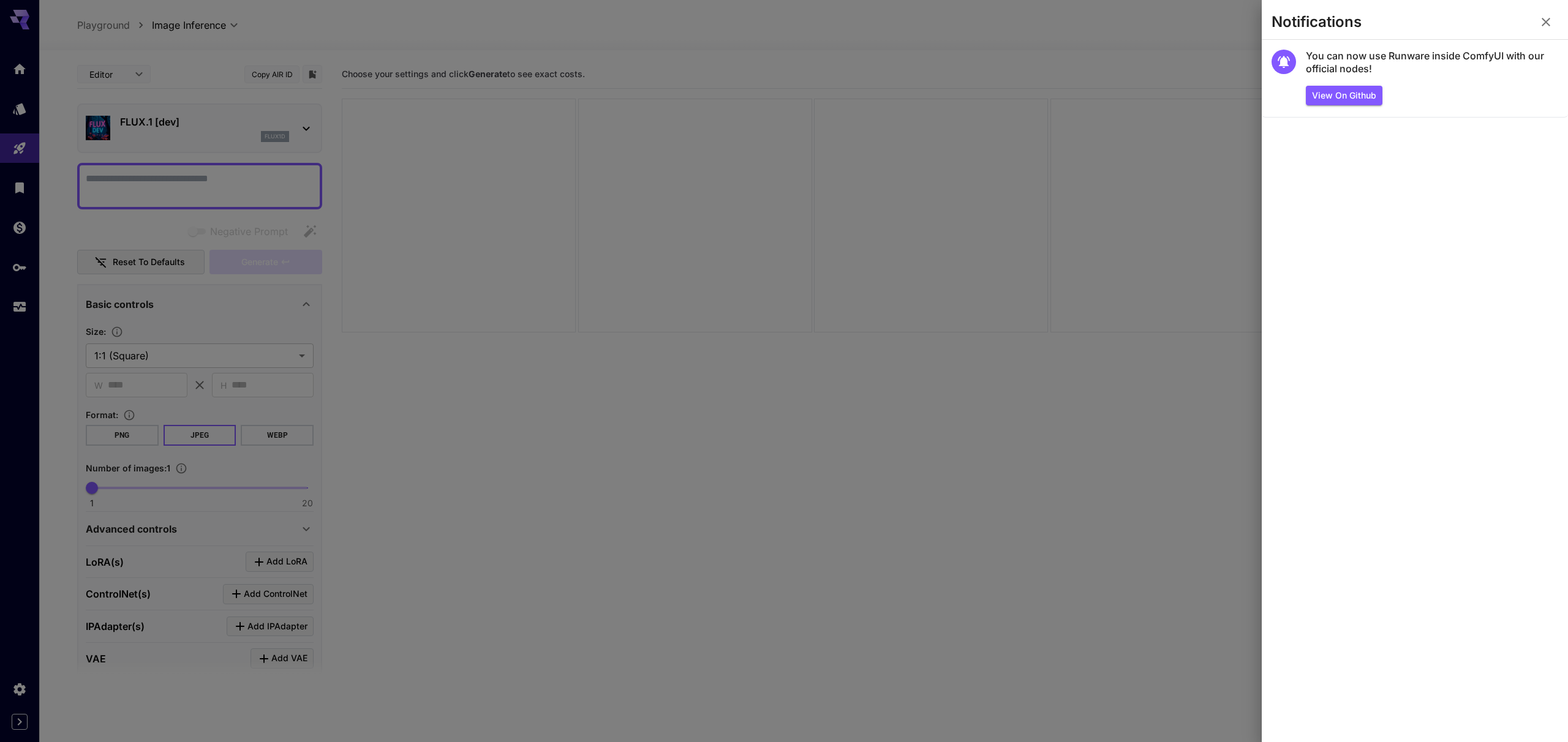
click at [1553, 23] on button "button" at bounding box center [1545, 22] width 25 height 25
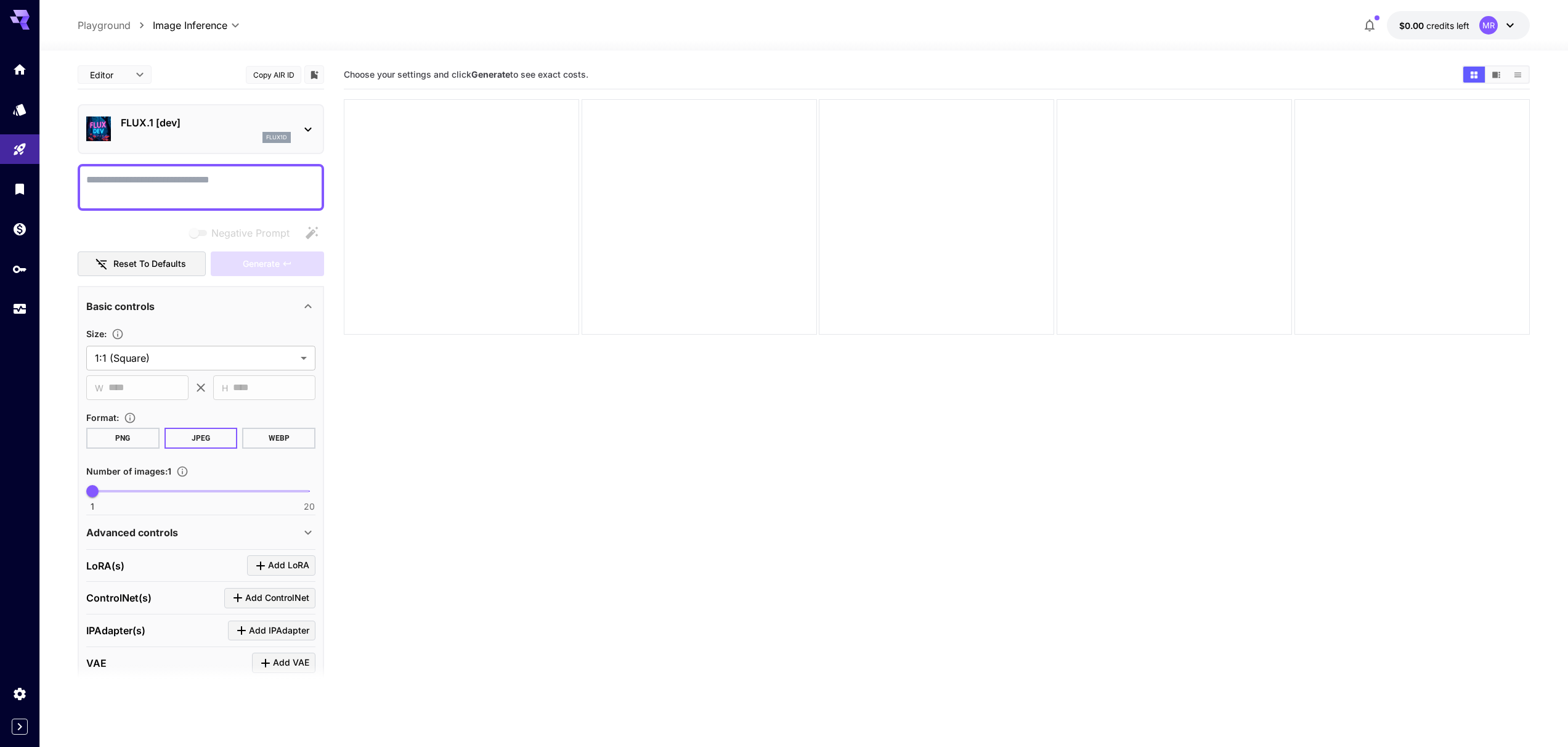
click at [1506, 26] on icon at bounding box center [1510, 25] width 15 height 15
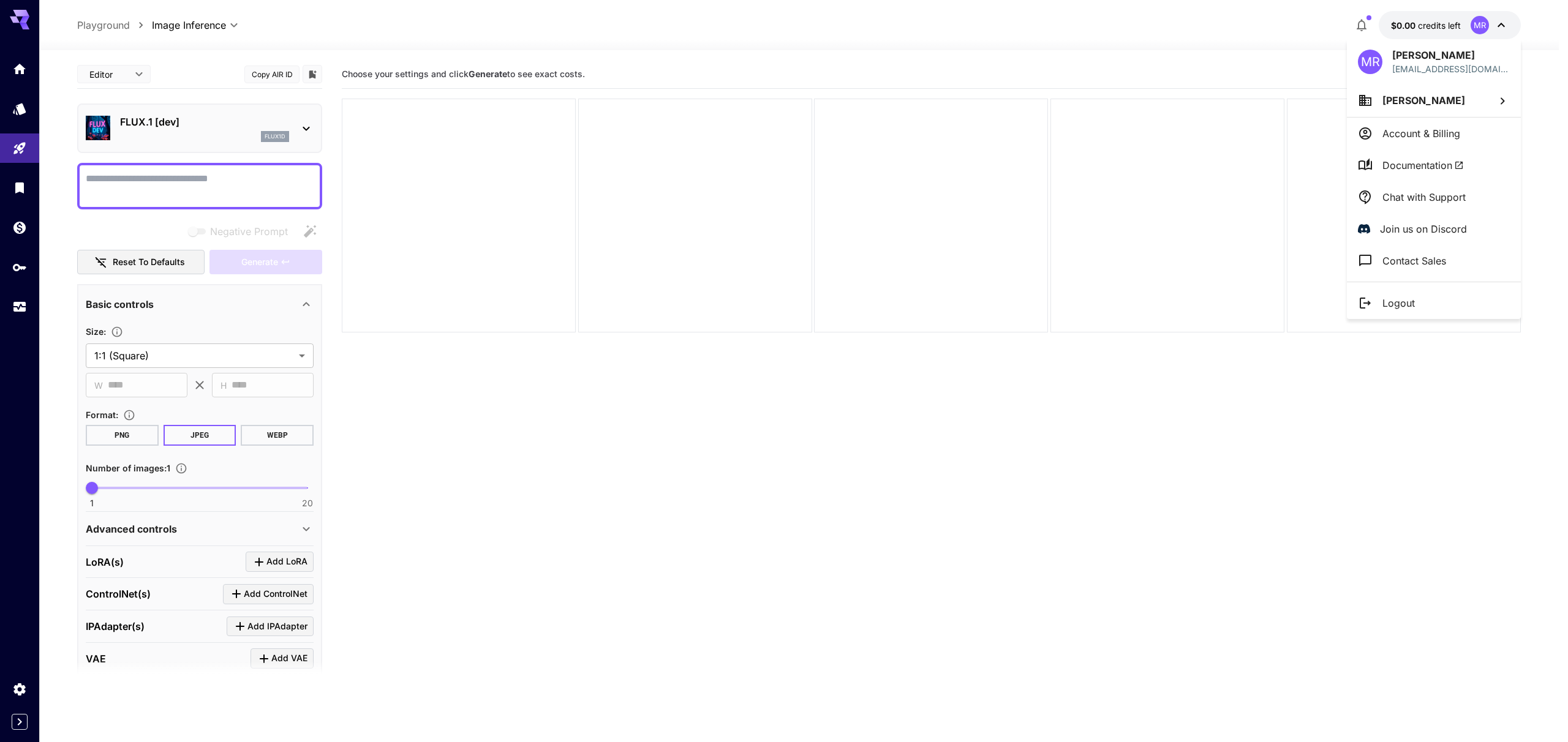
click at [1412, 127] on p "Account & Billing" at bounding box center [1421, 133] width 78 height 15
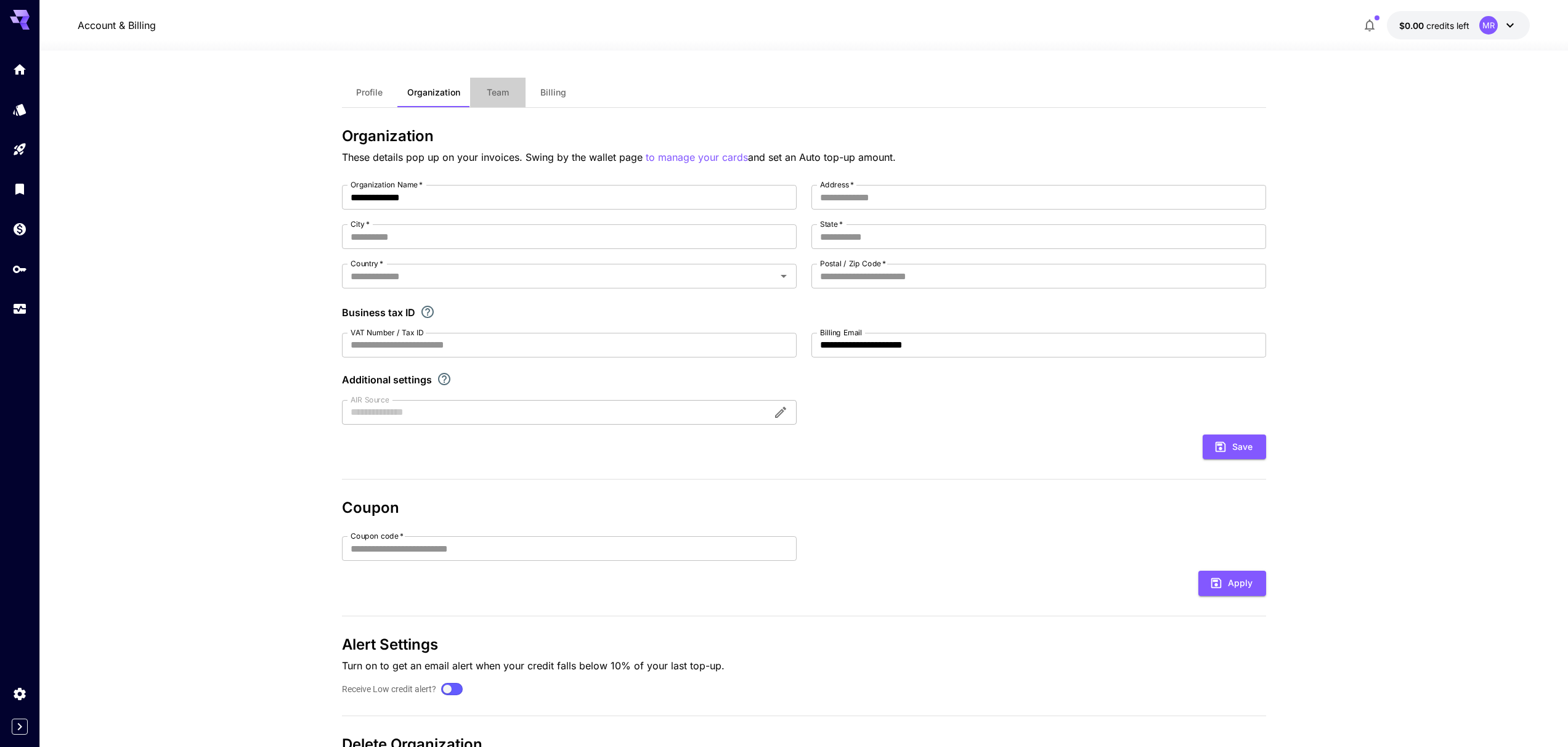
click at [501, 93] on span "Team" at bounding box center [498, 93] width 22 height 11
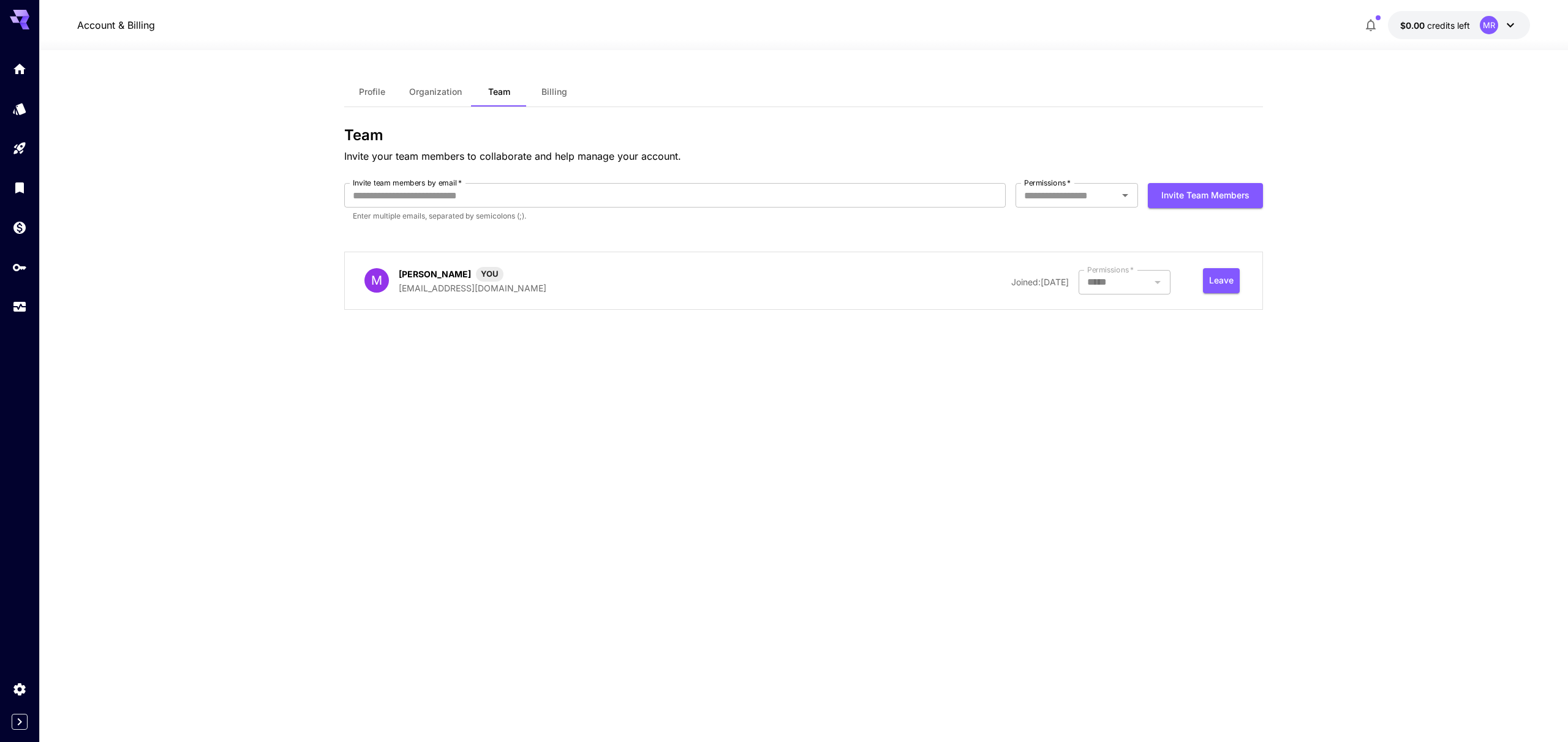
click at [1505, 22] on icon at bounding box center [1510, 25] width 15 height 15
